Goal: Complete application form

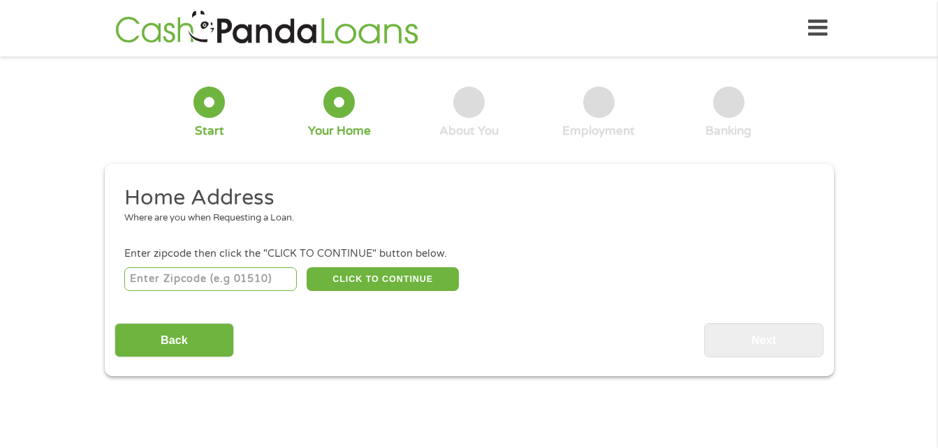
click at [218, 275] on input "number" at bounding box center [210, 280] width 173 height 24
type input "48509"
drag, startPoint x: 384, startPoint y: 283, endPoint x: 369, endPoint y: 276, distance: 16.2
click at [369, 276] on button "CLICK TO CONTINUE" at bounding box center [383, 280] width 152 height 24
type input "48509"
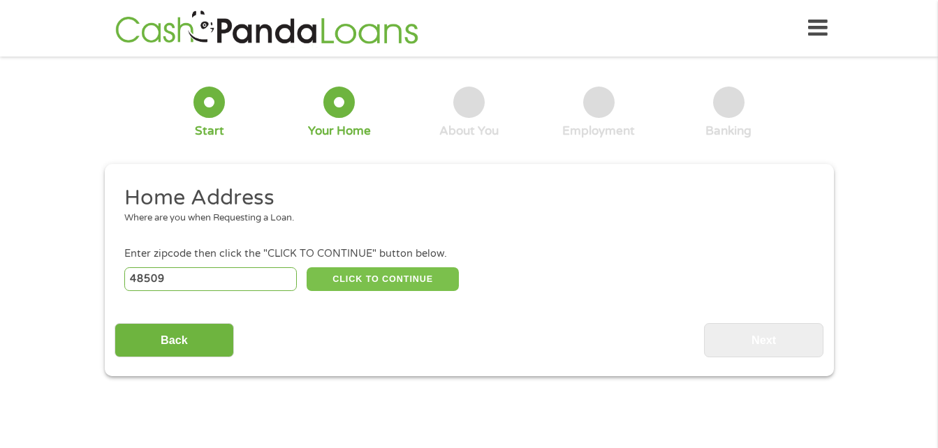
type input "[PERSON_NAME]"
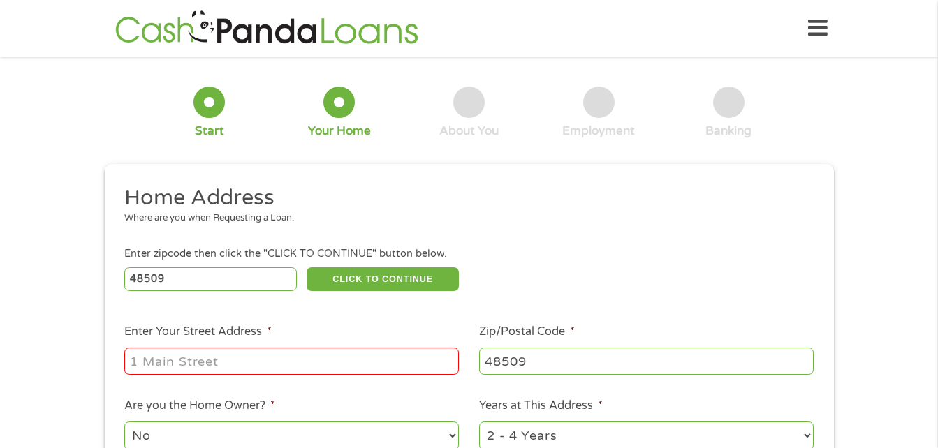
click at [220, 361] on input "Enter Your Street Address *" at bounding box center [291, 361] width 335 height 27
type input "[STREET_ADDRESS]"
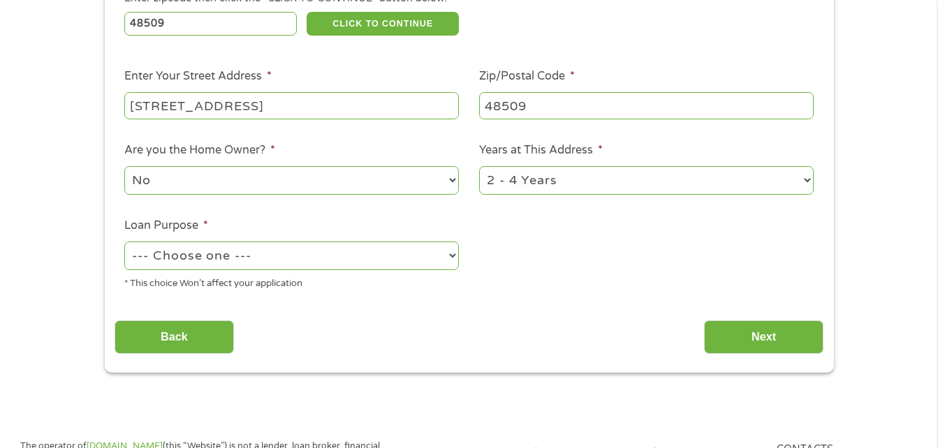
scroll to position [262, 0]
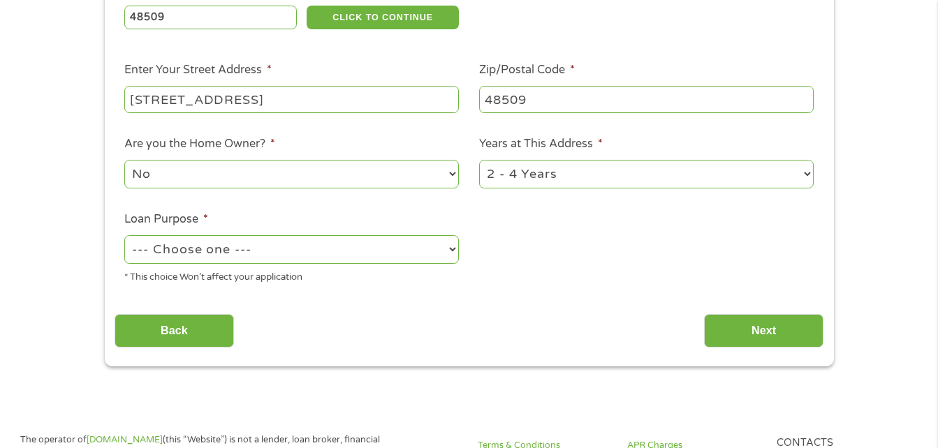
drag, startPoint x: 948, startPoint y: 154, endPoint x: 448, endPoint y: 171, distance: 500.4
click at [448, 171] on select "No Yes" at bounding box center [291, 174] width 335 height 29
select select "yes"
click at [124, 160] on select "No Yes" at bounding box center [291, 174] width 335 height 29
click at [806, 172] on select "1 Year or less 1 - 2 Years 2 - 4 Years Over 4 Years" at bounding box center [646, 174] width 335 height 29
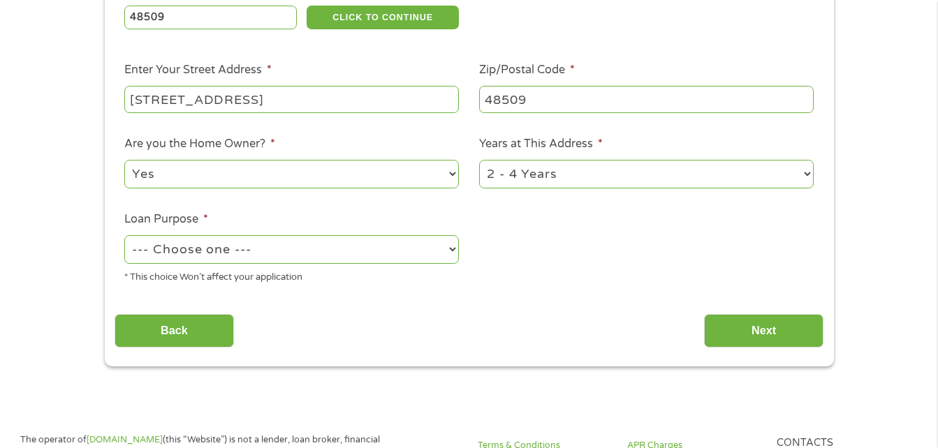
select select "60months"
click at [479, 160] on select "1 Year or less 1 - 2 Years 2 - 4 Years Over 4 Years" at bounding box center [646, 174] width 335 height 29
click at [448, 245] on select "--- Choose one --- Pay Bills Debt Consolidation Home Improvement Major Purchase…" at bounding box center [291, 249] width 335 height 29
select select "paybills"
click at [124, 235] on select "--- Choose one --- Pay Bills Debt Consolidation Home Improvement Major Purchase…" at bounding box center [291, 249] width 335 height 29
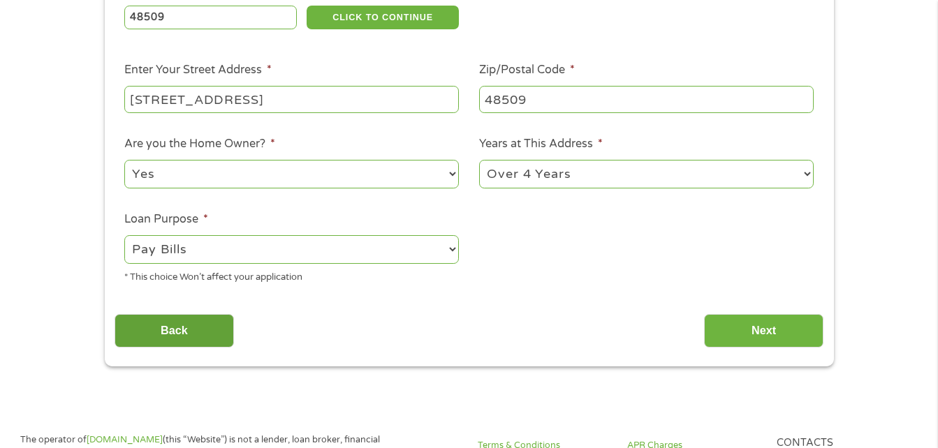
click at [210, 330] on input "Back" at bounding box center [174, 331] width 119 height 34
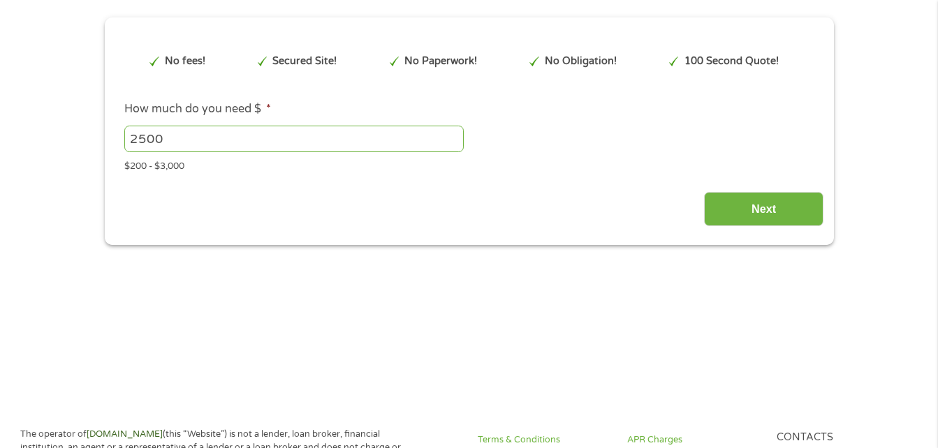
scroll to position [8, 0]
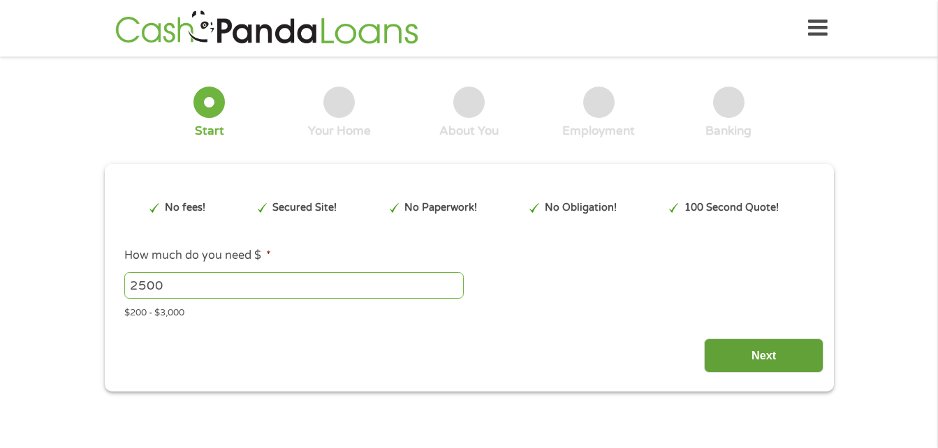
click at [757, 351] on input "Next" at bounding box center [763, 356] width 119 height 34
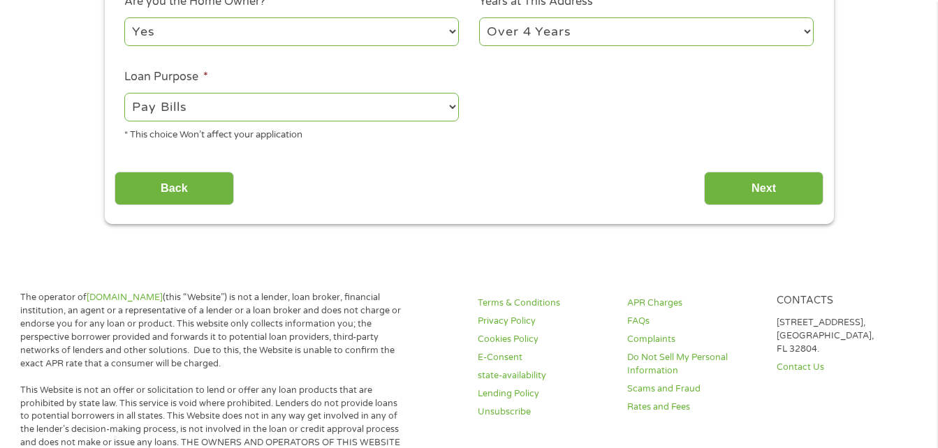
scroll to position [407, 0]
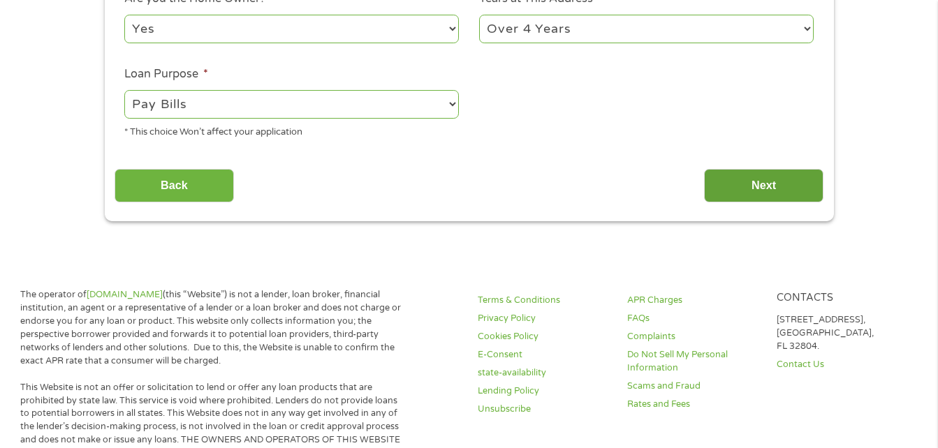
click at [752, 184] on input "Next" at bounding box center [763, 186] width 119 height 34
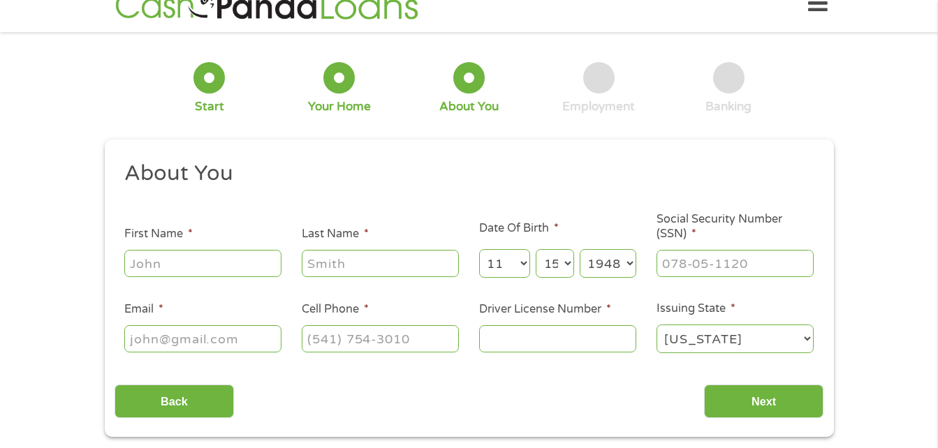
scroll to position [0, 0]
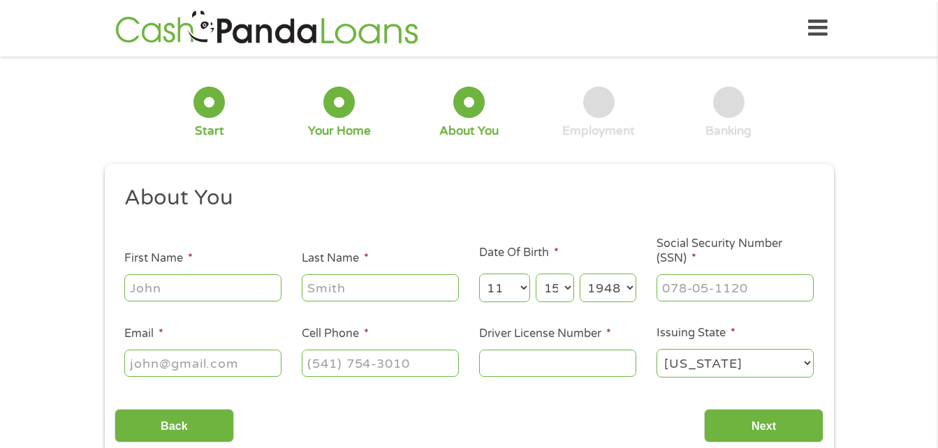
click at [162, 285] on input "First Name *" at bounding box center [202, 288] width 157 height 27
type input "[PERSON_NAME]"
select select "1943"
type input "[EMAIL_ADDRESS][DOMAIN_NAME]"
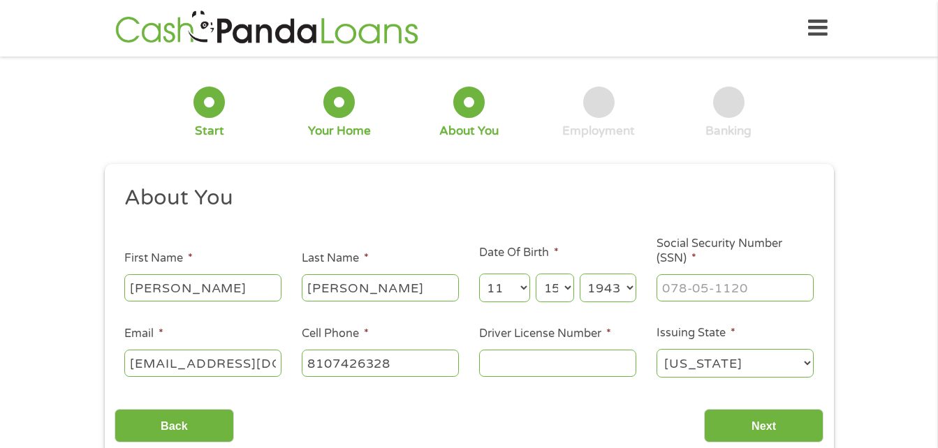
type input "[PHONE_NUMBER]"
click at [615, 279] on select "Year [DATE] 2006 2005 2004 2003 2002 2001 2000 1999 1998 1997 1996 1995 1994 19…" at bounding box center [608, 288] width 57 height 29
drag, startPoint x: 617, startPoint y: 287, endPoint x: 590, endPoint y: 286, distance: 28.0
click at [590, 286] on select "Year [DATE] 2006 2005 2004 2003 2002 2001 2000 1999 1998 1997 1996 1995 1994 19…" at bounding box center [608, 288] width 57 height 29
select select "1948"
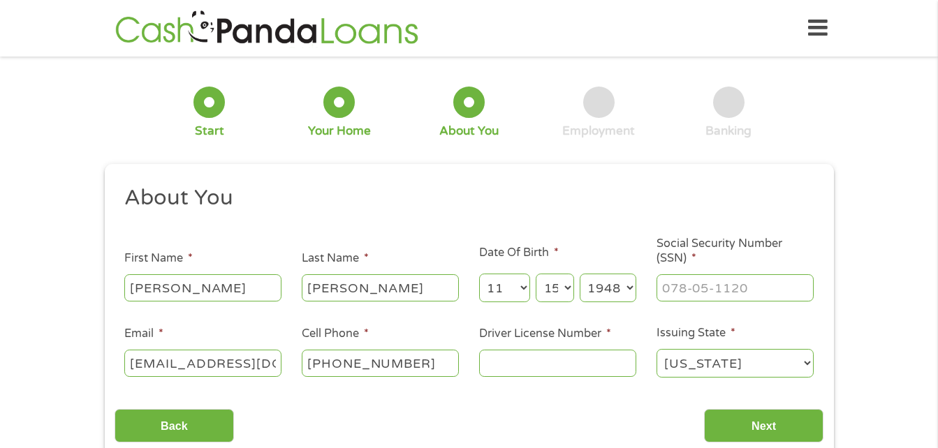
click at [580, 274] on select "Year [DATE] 2006 2005 2004 2003 2002 2001 2000 1999 1998 1997 1996 1995 1994 19…" at bounding box center [608, 288] width 57 height 29
click at [502, 365] on input "Driver License Number *" at bounding box center [557, 363] width 157 height 27
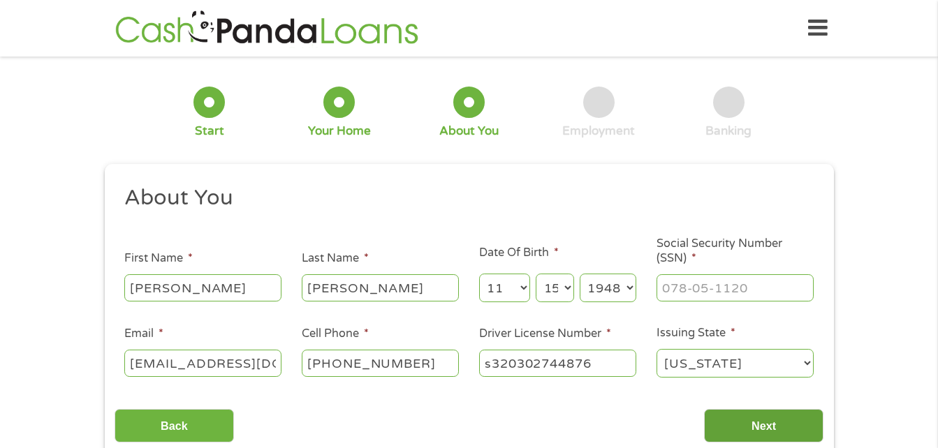
type input "s320302744876"
click at [764, 419] on input "Next" at bounding box center [763, 426] width 119 height 34
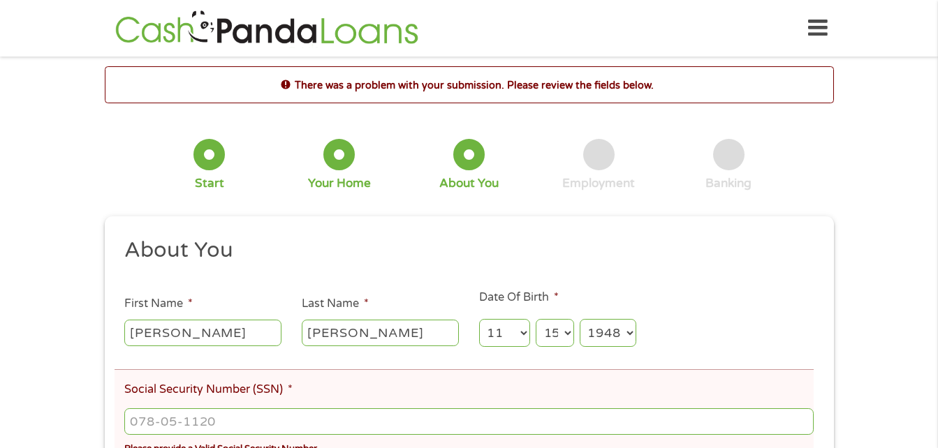
scroll to position [6, 6]
click at [126, 423] on input "___-__-____" at bounding box center [468, 422] width 689 height 27
type input "373-50-1953"
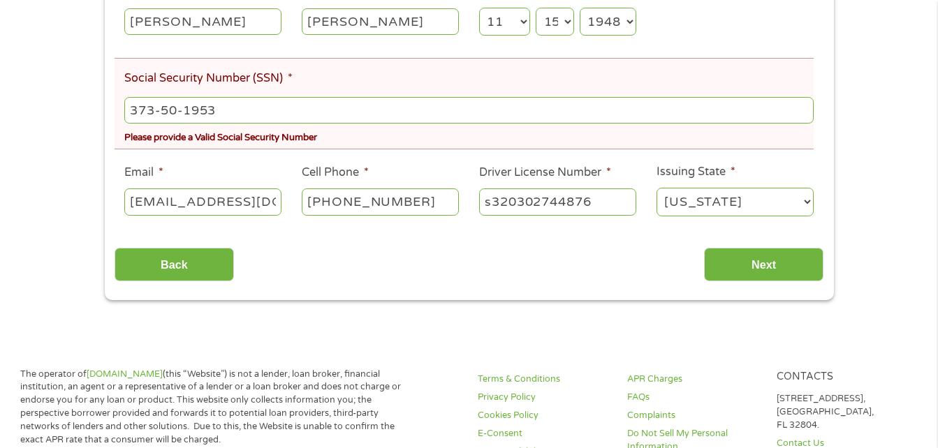
scroll to position [315, 0]
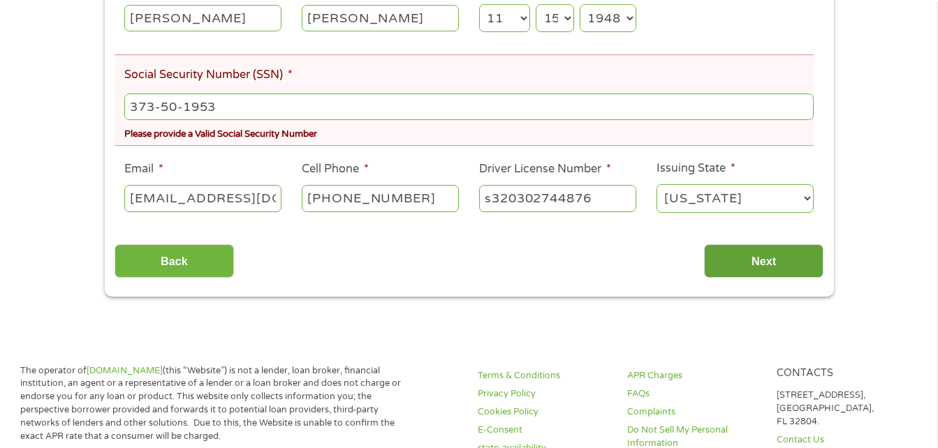
click at [759, 256] on input "Next" at bounding box center [763, 261] width 119 height 34
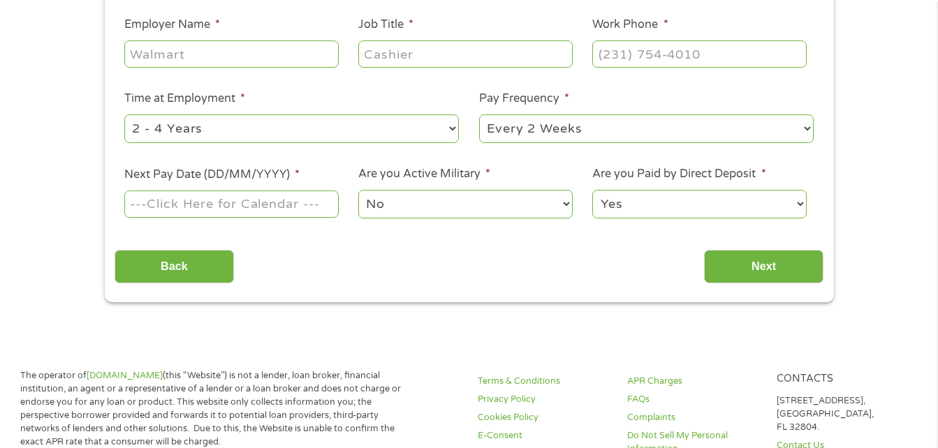
scroll to position [0, 0]
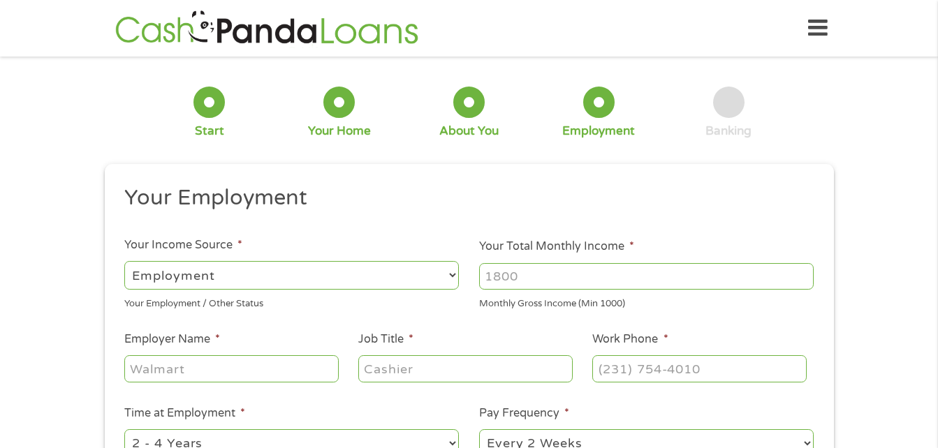
click at [175, 271] on select "--- Choose one --- Employment [DEMOGRAPHIC_DATA] Benefits" at bounding box center [291, 275] width 335 height 29
select select "benefits"
click at [124, 261] on select "--- Choose one --- Employment [DEMOGRAPHIC_DATA] Benefits" at bounding box center [291, 275] width 335 height 29
type input "Other"
type input "[PHONE_NUMBER]"
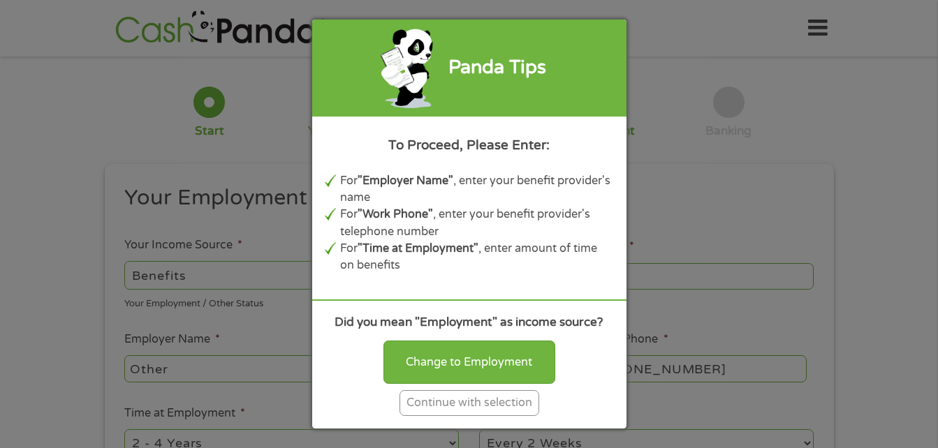
click at [456, 405] on div "Continue with selection" at bounding box center [470, 403] width 140 height 26
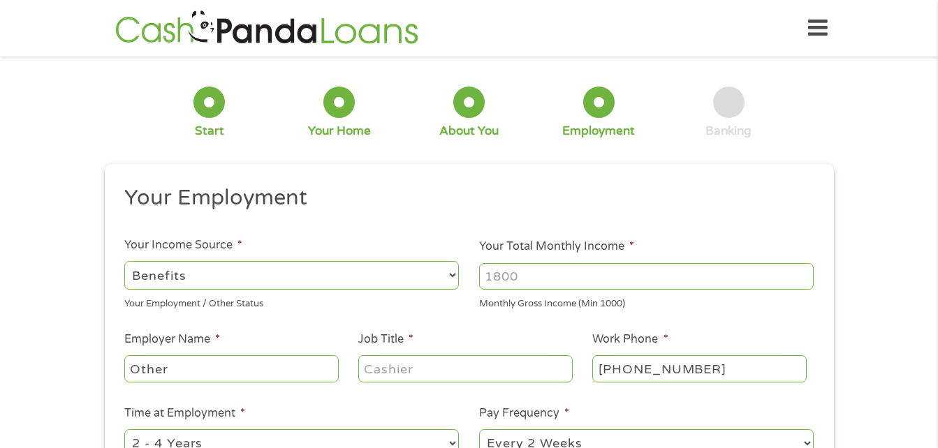
click at [363, 370] on input "Job Title *" at bounding box center [465, 369] width 214 height 27
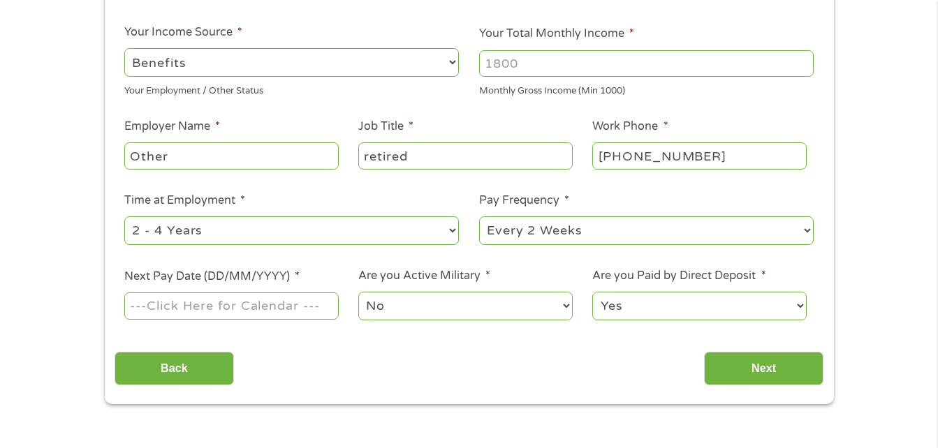
scroll to position [216, 0]
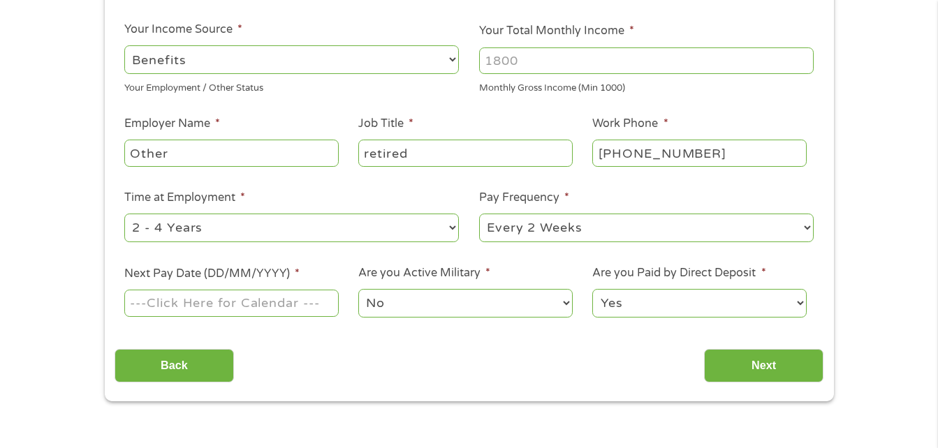
type input "retired"
click at [484, 66] on input "Your Total Monthly Income *" at bounding box center [646, 60] width 335 height 27
type input "2300"
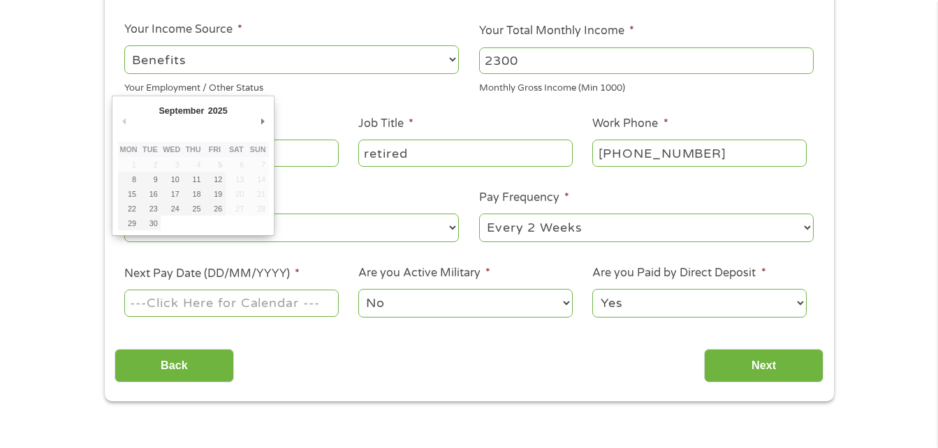
click at [319, 313] on input "Next Pay Date (DD/MM/YYYY) *" at bounding box center [231, 303] width 214 height 27
click at [301, 302] on input "[DATE]" at bounding box center [231, 303] width 214 height 27
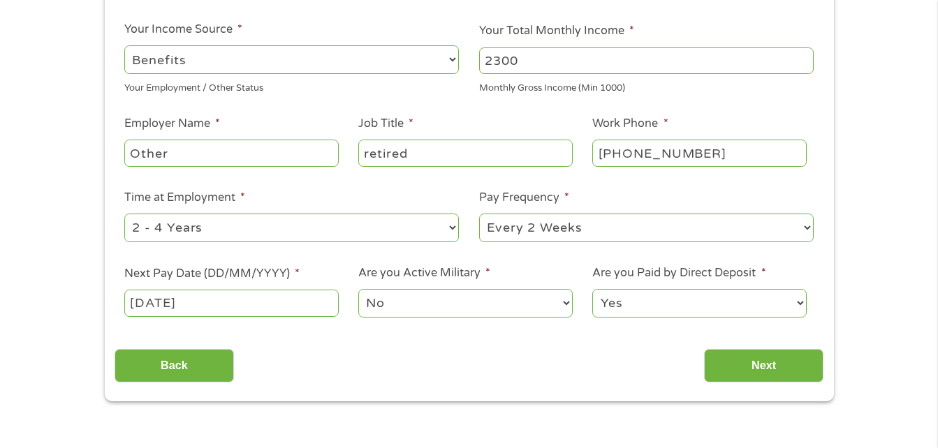
click at [136, 302] on input "[DATE]" at bounding box center [231, 303] width 214 height 27
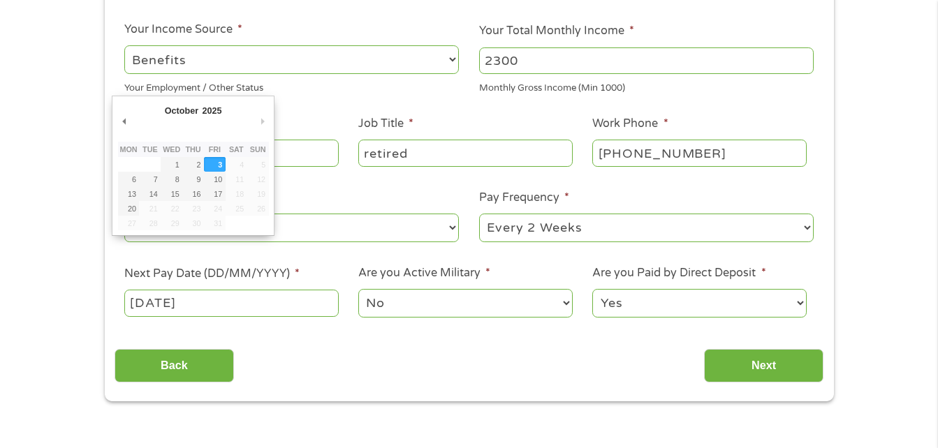
click at [138, 309] on input "[DATE]" at bounding box center [231, 303] width 214 height 27
click at [149, 312] on input "[DATE]" at bounding box center [231, 303] width 214 height 27
click at [142, 300] on input "[DATE]" at bounding box center [231, 303] width 214 height 27
drag, startPoint x: 142, startPoint y: 300, endPoint x: 233, endPoint y: 159, distance: 168.0
click at [233, 159] on tbody "1 2 3 4 5 6 7 8 9 10 11 12 13 14 15 16 17 18 19 20 21 22 23 24 25 26 27 28 29 3…" at bounding box center [193, 193] width 151 height 73
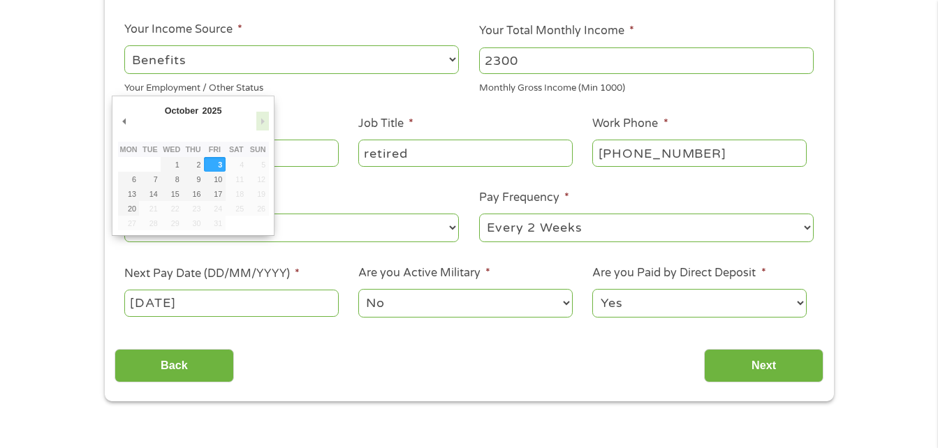
click at [265, 117] on button "Next Month" at bounding box center [262, 121] width 13 height 19
click at [263, 118] on button "Next Month" at bounding box center [262, 121] width 13 height 19
click at [258, 117] on button "Next Month" at bounding box center [262, 121] width 13 height 19
click at [138, 307] on input "[DATE]" at bounding box center [231, 303] width 214 height 27
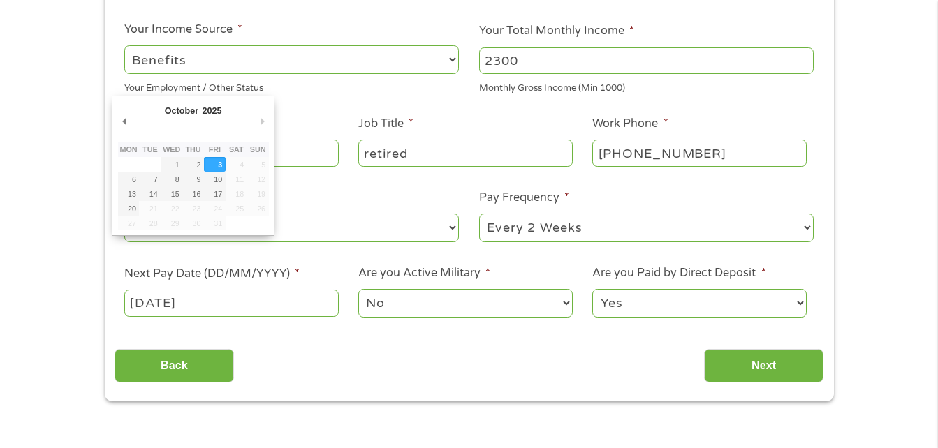
click at [201, 301] on input "[DATE]" at bounding box center [231, 303] width 214 height 27
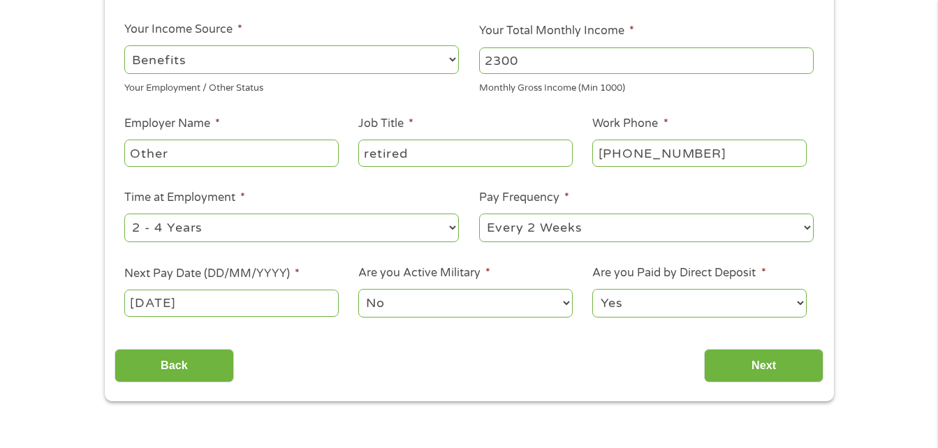
click at [205, 298] on input "[DATE]" at bounding box center [231, 303] width 214 height 27
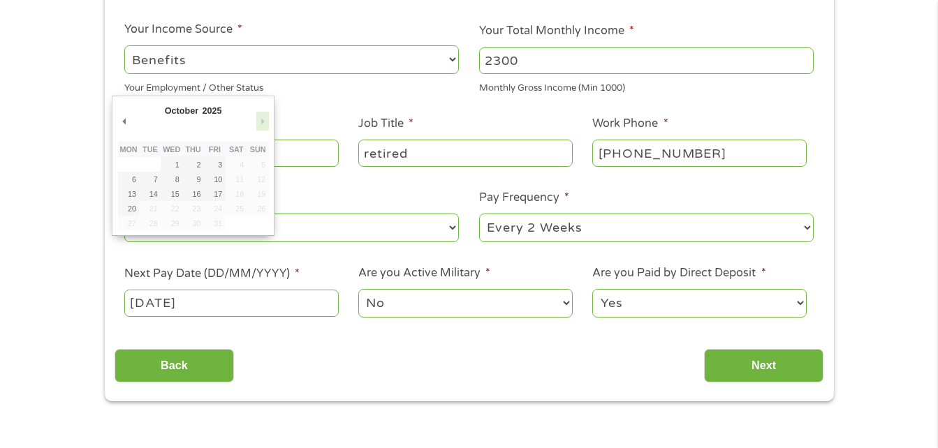
click at [263, 118] on button "Next Month" at bounding box center [262, 121] width 13 height 19
type input "[DATE]"
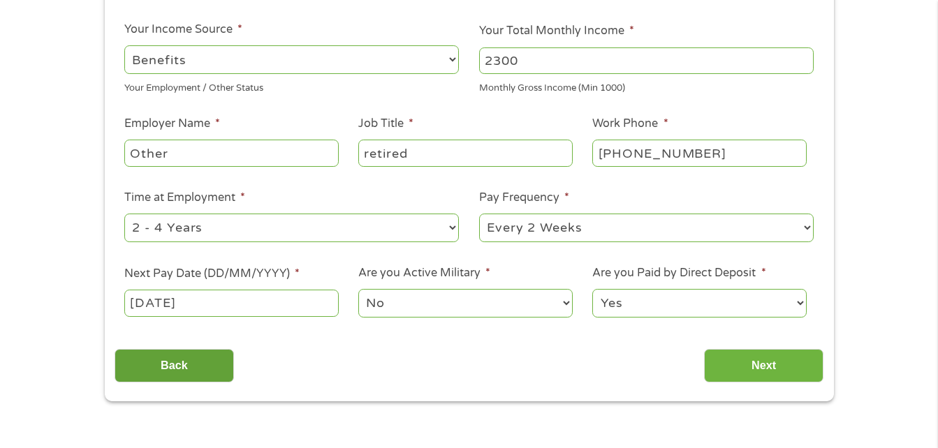
click at [203, 366] on input "Back" at bounding box center [174, 366] width 119 height 34
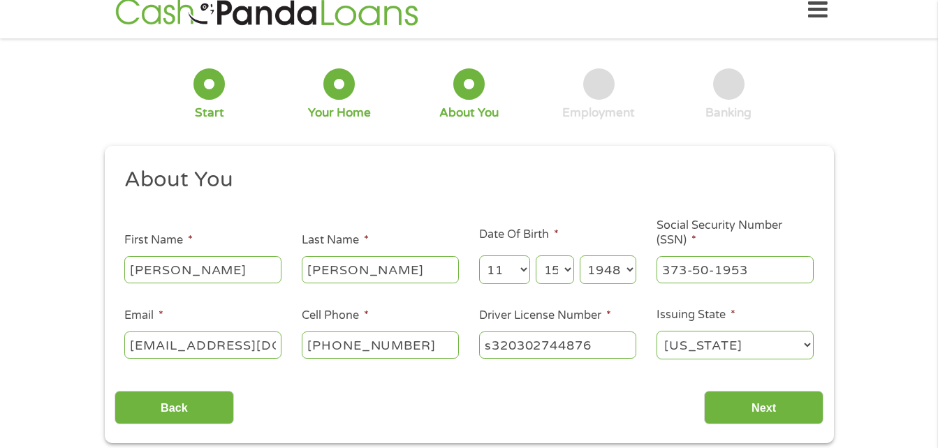
scroll to position [0, 0]
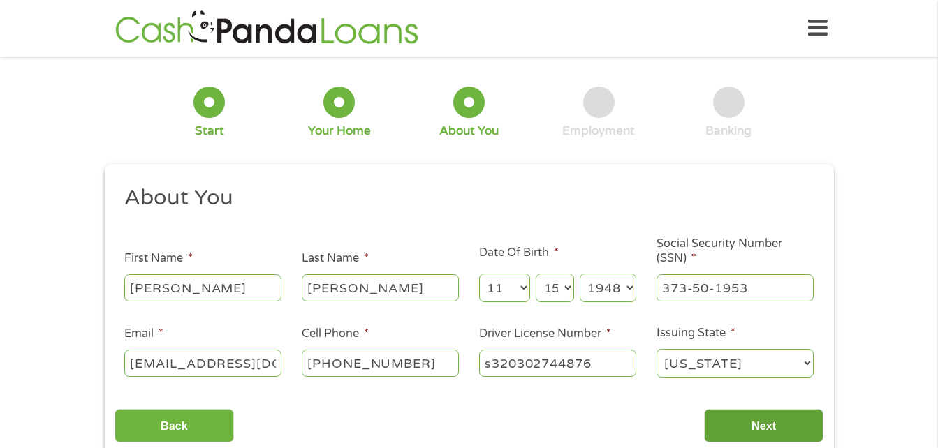
drag, startPoint x: 749, startPoint y: 380, endPoint x: 751, endPoint y: 423, distance: 43.4
click at [751, 423] on div "About You This field is hidden when viewing the form Title * --- Choose one ---…" at bounding box center [469, 313] width 709 height 259
click at [751, 425] on input "Next" at bounding box center [763, 426] width 119 height 34
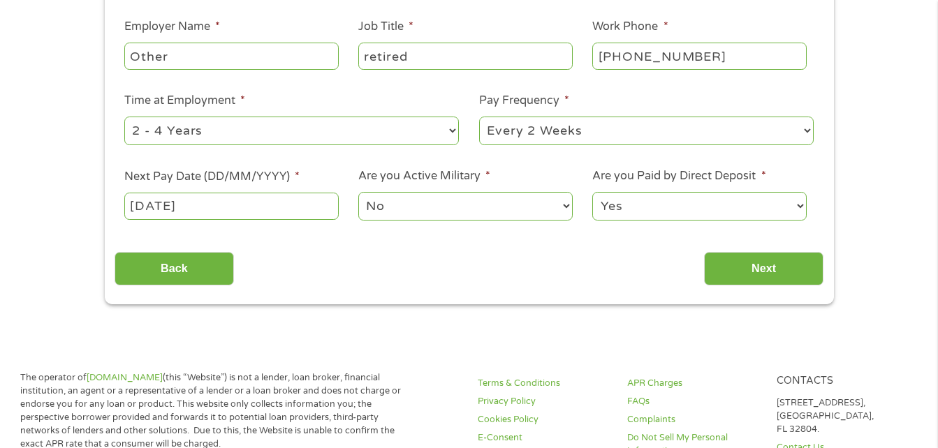
scroll to position [319, 0]
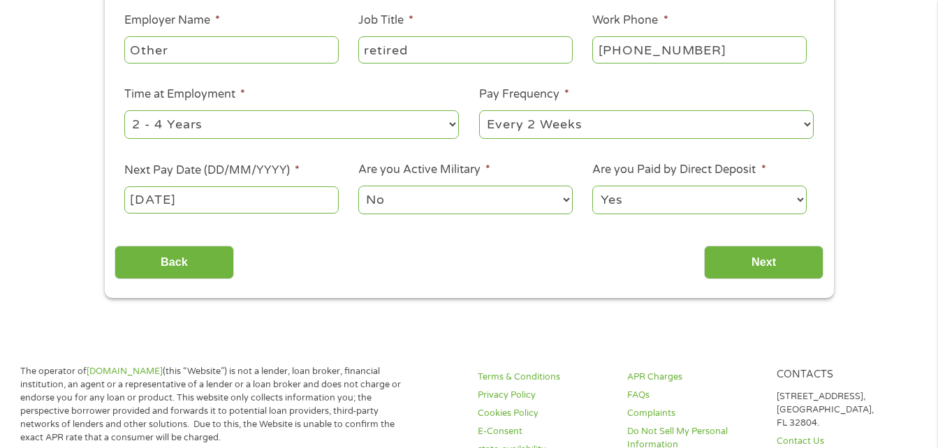
click at [124, 52] on li "Employer Name * Other" at bounding box center [232, 39] width 234 height 54
click at [128, 47] on input "Other" at bounding box center [231, 49] width 214 height 27
type input "r"
type input "sss"
click at [449, 122] on select "--- Choose one --- 1 Year or less 1 - 2 Years 2 - 4 Years Over 4 Years" at bounding box center [291, 124] width 335 height 29
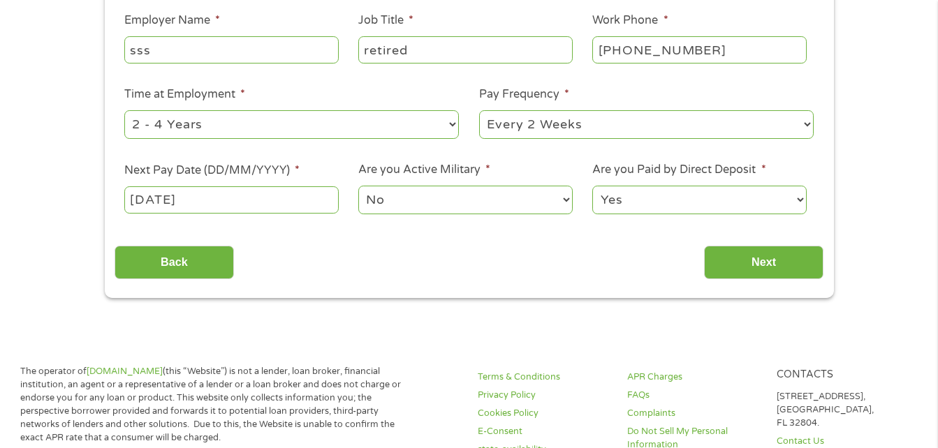
select select "60months"
click at [124, 110] on select "--- Choose one --- 1 Year or less 1 - 2 Years 2 - 4 Years Over 4 Years" at bounding box center [291, 124] width 335 height 29
click at [808, 120] on select "--- Choose one --- Every 2 Weeks Every Week Monthly Semi-Monthly" at bounding box center [646, 124] width 335 height 29
select select "monthly"
click at [479, 110] on select "--- Choose one --- Every 2 Weeks Every Week Monthly Semi-Monthly" at bounding box center [646, 124] width 335 height 29
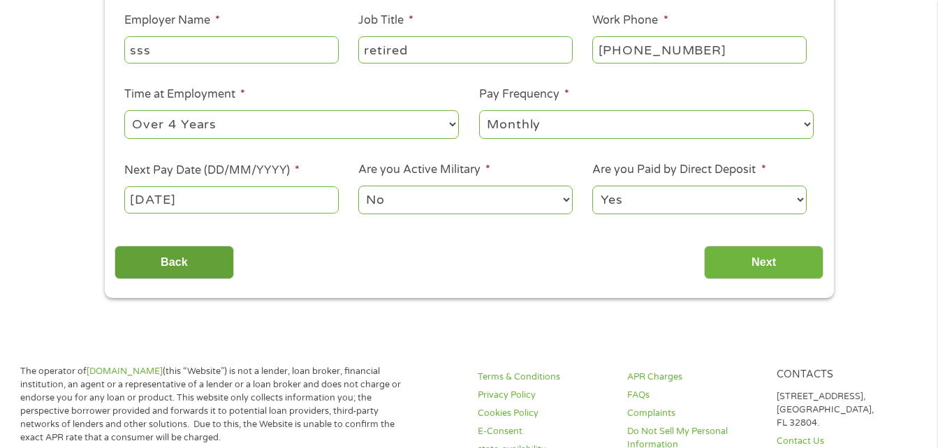
click at [207, 259] on input "Back" at bounding box center [174, 263] width 119 height 34
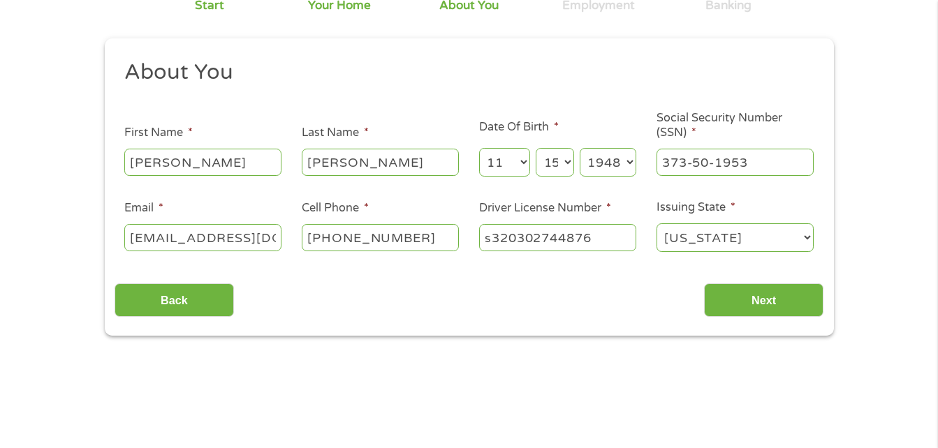
scroll to position [0, 0]
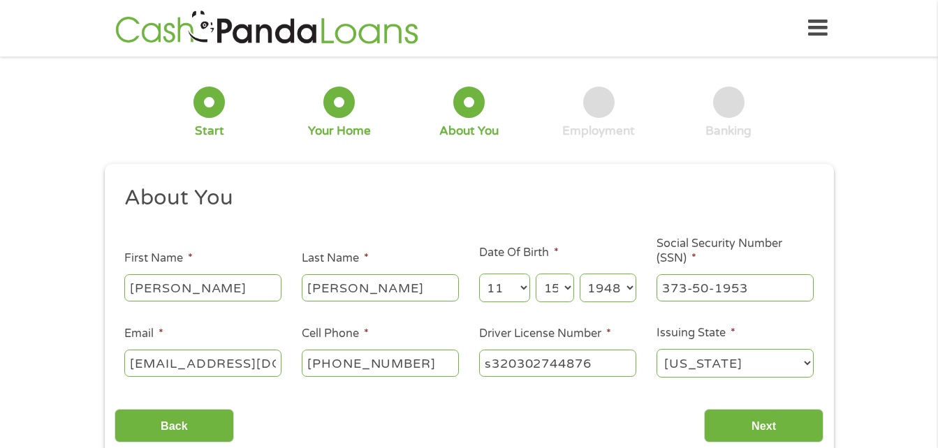
click at [178, 256] on label "First Name *" at bounding box center [158, 258] width 68 height 15
click at [178, 275] on input "[PERSON_NAME]" at bounding box center [202, 288] width 157 height 27
click at [774, 428] on input "Next" at bounding box center [763, 426] width 119 height 34
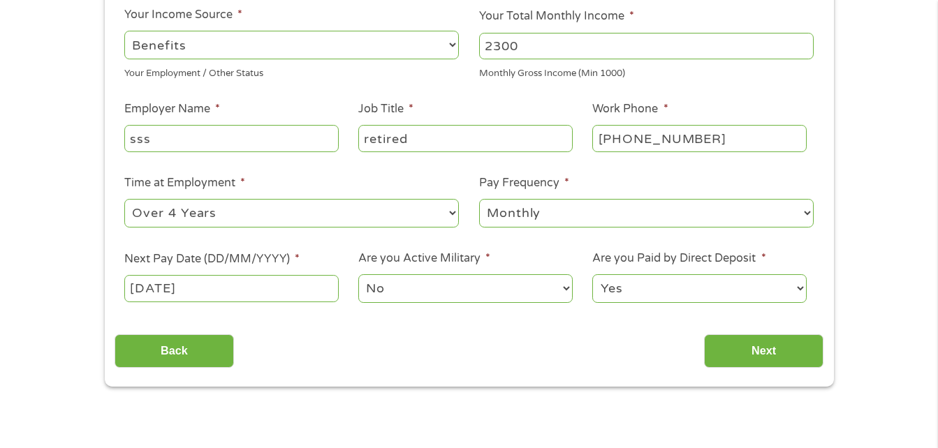
scroll to position [275, 0]
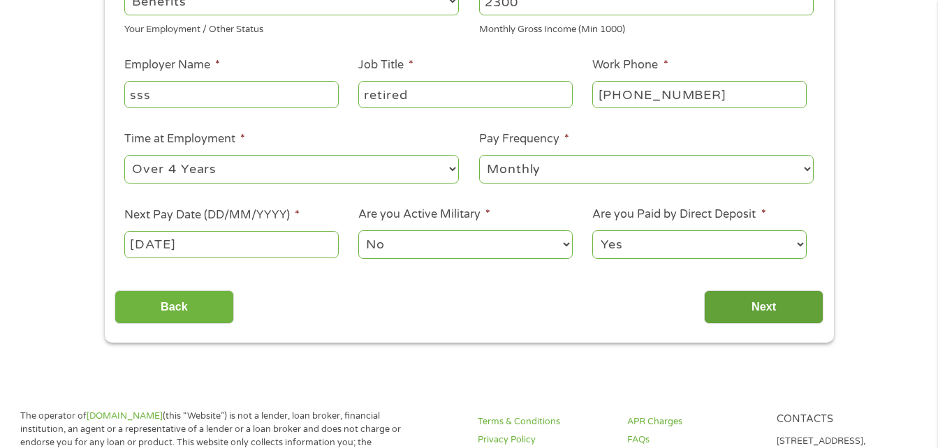
click at [760, 304] on input "Next" at bounding box center [763, 308] width 119 height 34
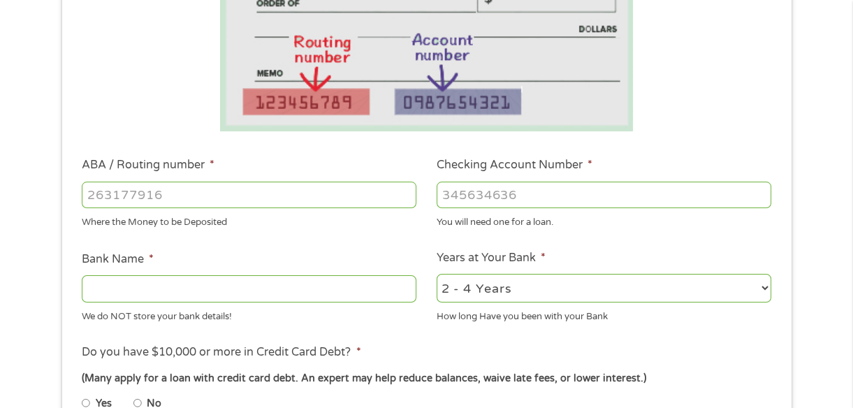
scroll to position [309, 0]
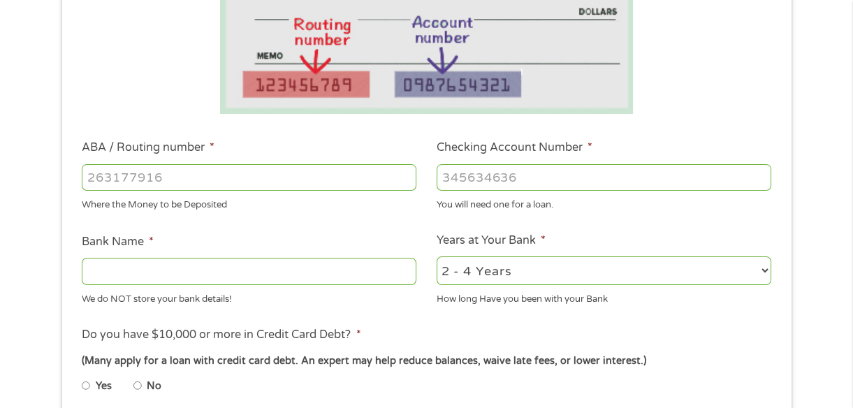
click at [83, 173] on input "ABA / Routing number *" at bounding box center [249, 177] width 335 height 27
type input "272479919"
type input "DORT FEDERAL CREDIT UNION"
type input "272479919"
click at [439, 177] on input "Checking Account Number *" at bounding box center [604, 177] width 335 height 27
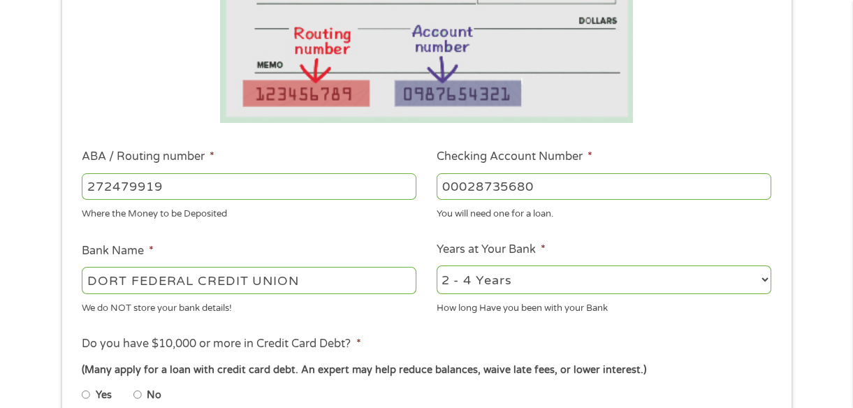
scroll to position [298, 0]
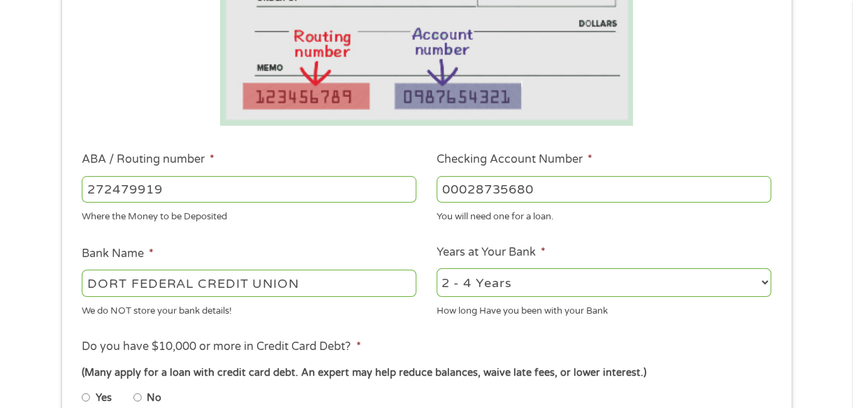
type input "00028735680"
click at [763, 281] on select "2 - 4 Years 6 - 12 Months 1 - 2 Years Over 4 Years" at bounding box center [604, 282] width 335 height 29
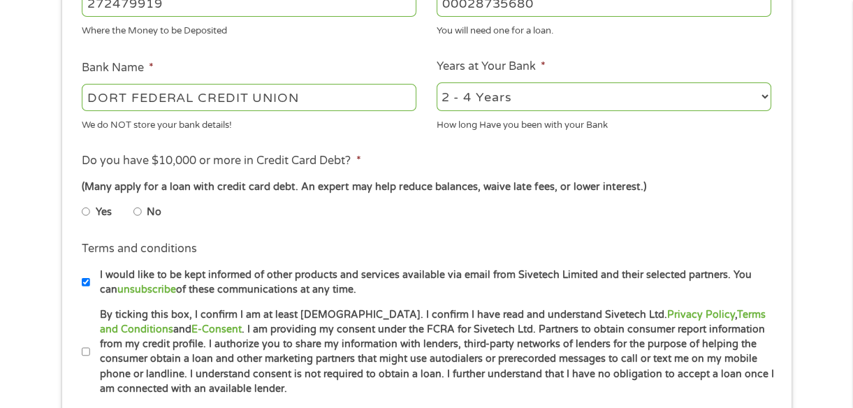
scroll to position [481, 0]
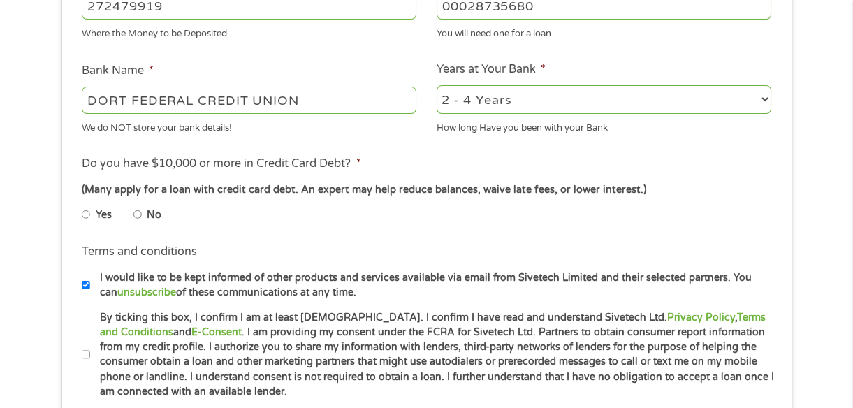
click at [83, 213] on input "Yes" at bounding box center [86, 214] width 8 height 22
radio input "true"
click at [85, 356] on input "By ticking this box, I confirm I am at least [DEMOGRAPHIC_DATA]. I confirm I ha…" at bounding box center [86, 355] width 8 height 22
checkbox input "true"
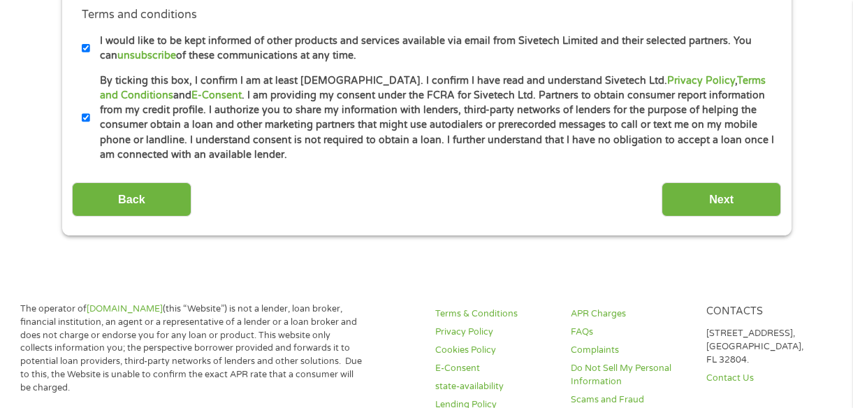
scroll to position [691, 0]
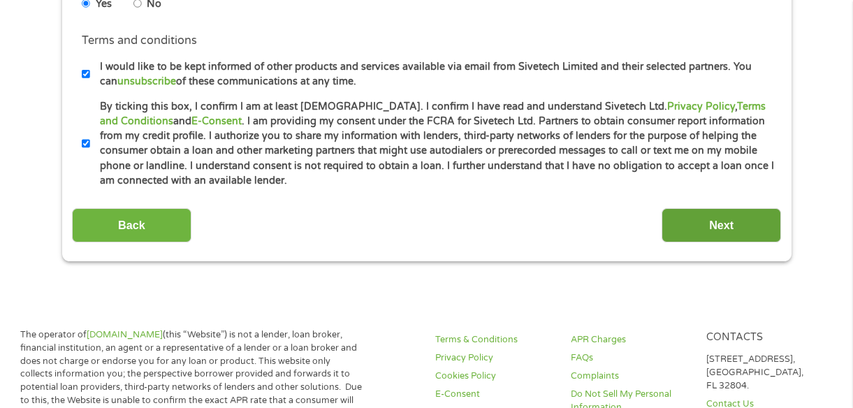
click at [738, 221] on input "Next" at bounding box center [720, 225] width 119 height 34
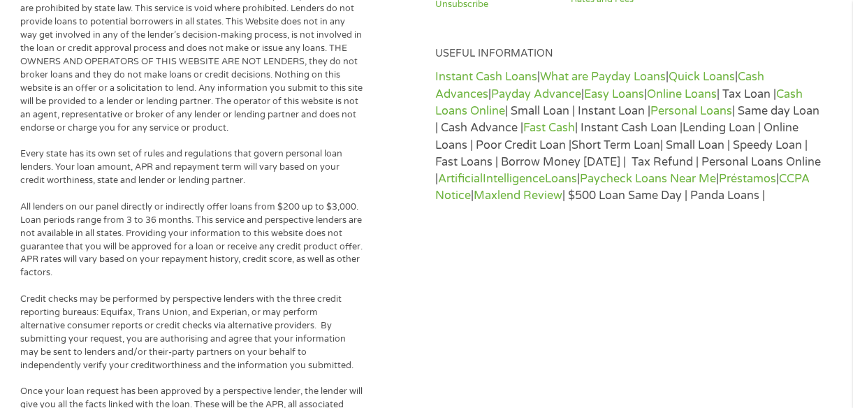
scroll to position [645, 0]
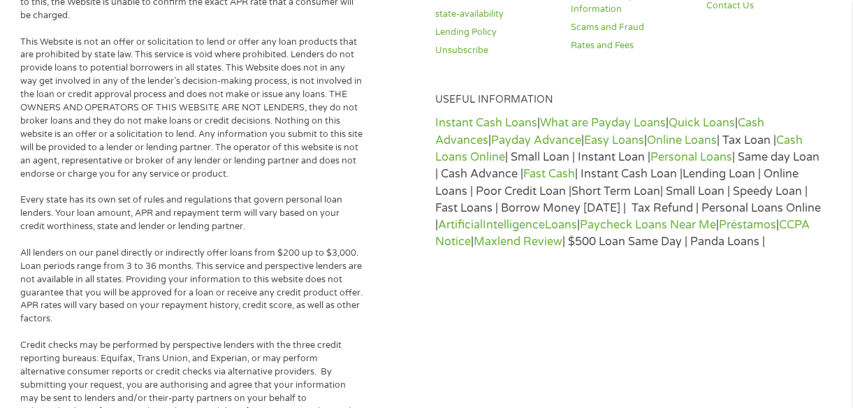
click at [731, 224] on div "Instant Cash Loans | What are Payday Loans | Quick Loans | Cash Advances | Payd…" at bounding box center [629, 183] width 389 height 146
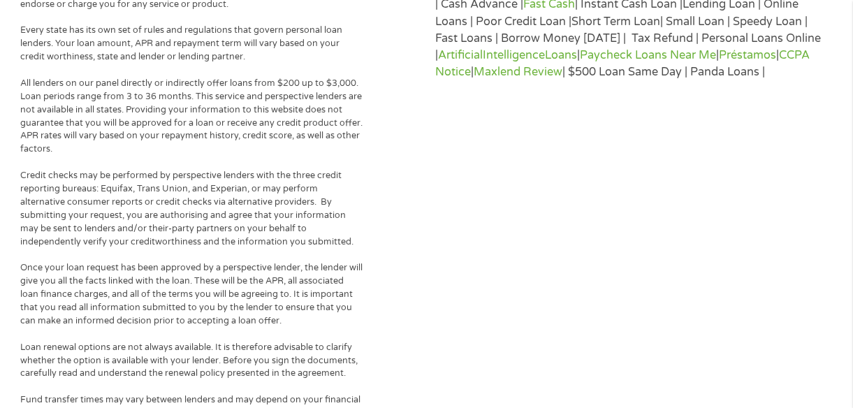
scroll to position [0, 0]
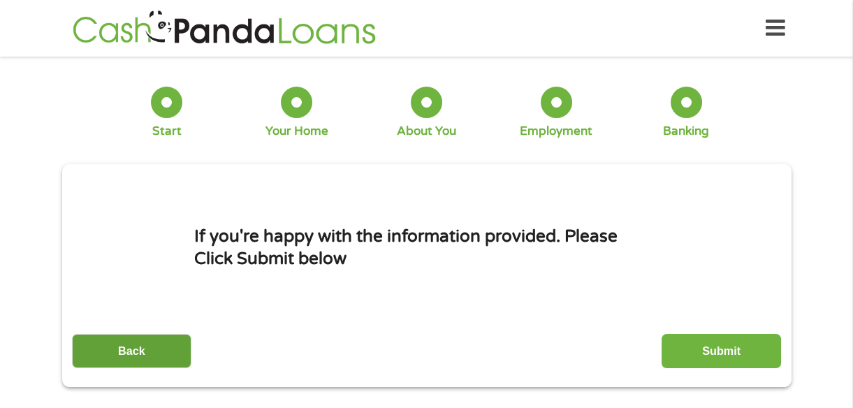
click at [140, 349] on input "Back" at bounding box center [131, 351] width 119 height 34
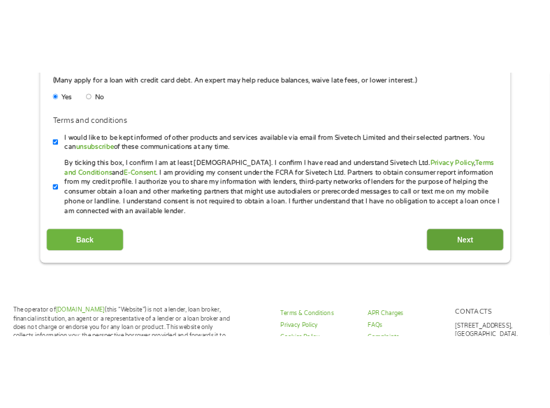
scroll to position [652, 0]
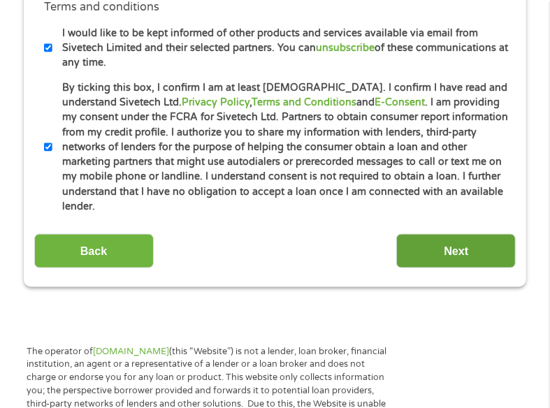
click at [494, 234] on input "Next" at bounding box center [455, 251] width 119 height 34
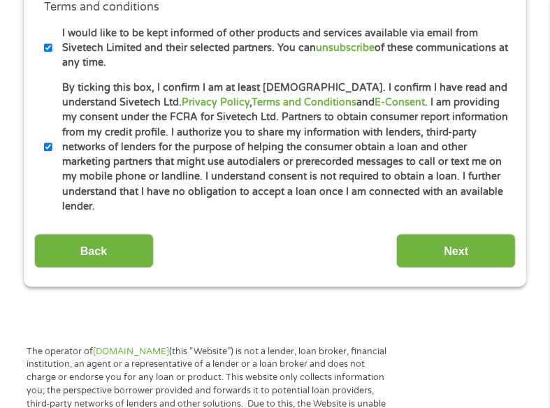
click at [494, 234] on input "Next" at bounding box center [455, 251] width 119 height 34
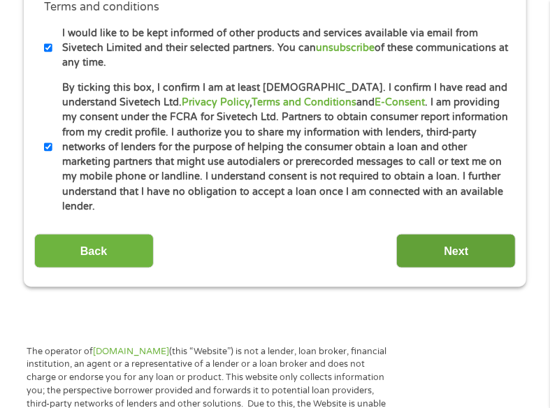
click at [455, 234] on input "Next" at bounding box center [455, 251] width 119 height 34
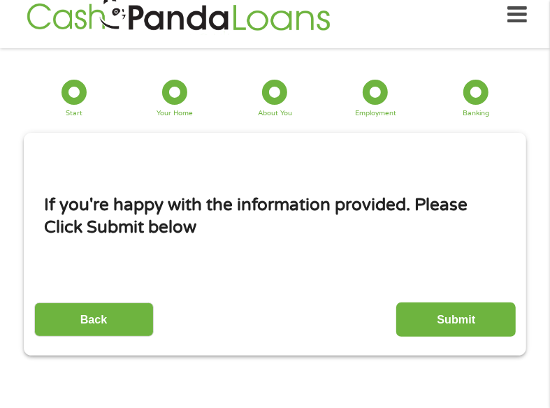
scroll to position [6, 6]
click at [463, 314] on input "Submit" at bounding box center [455, 319] width 119 height 34
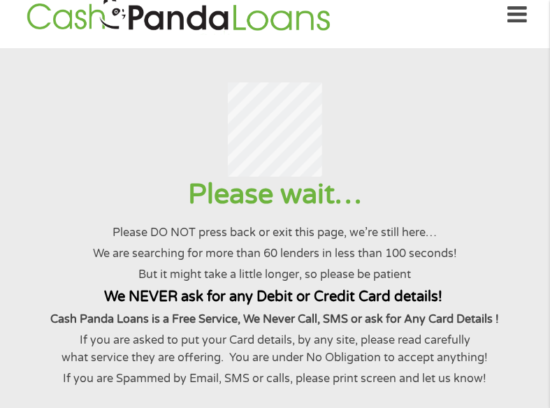
scroll to position [0, 0]
